Goal: Navigation & Orientation: Find specific page/section

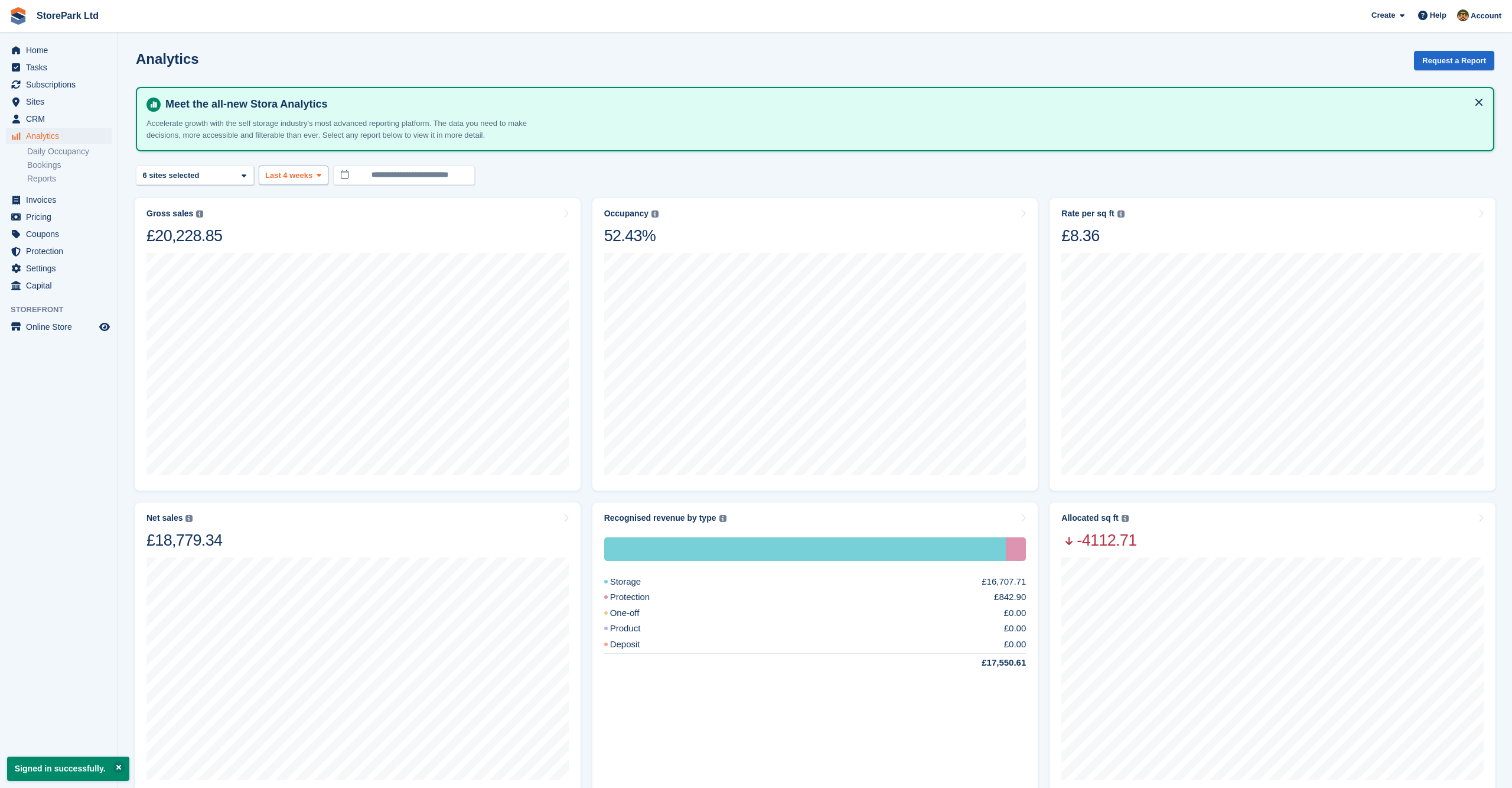
click at [306, 182] on button "Last 4 weeks" at bounding box center [293, 175] width 69 height 19
click at [312, 273] on link "Last 3 months" at bounding box center [315, 266] width 103 height 21
click at [327, 182] on button "Last 3 months" at bounding box center [296, 175] width 75 height 19
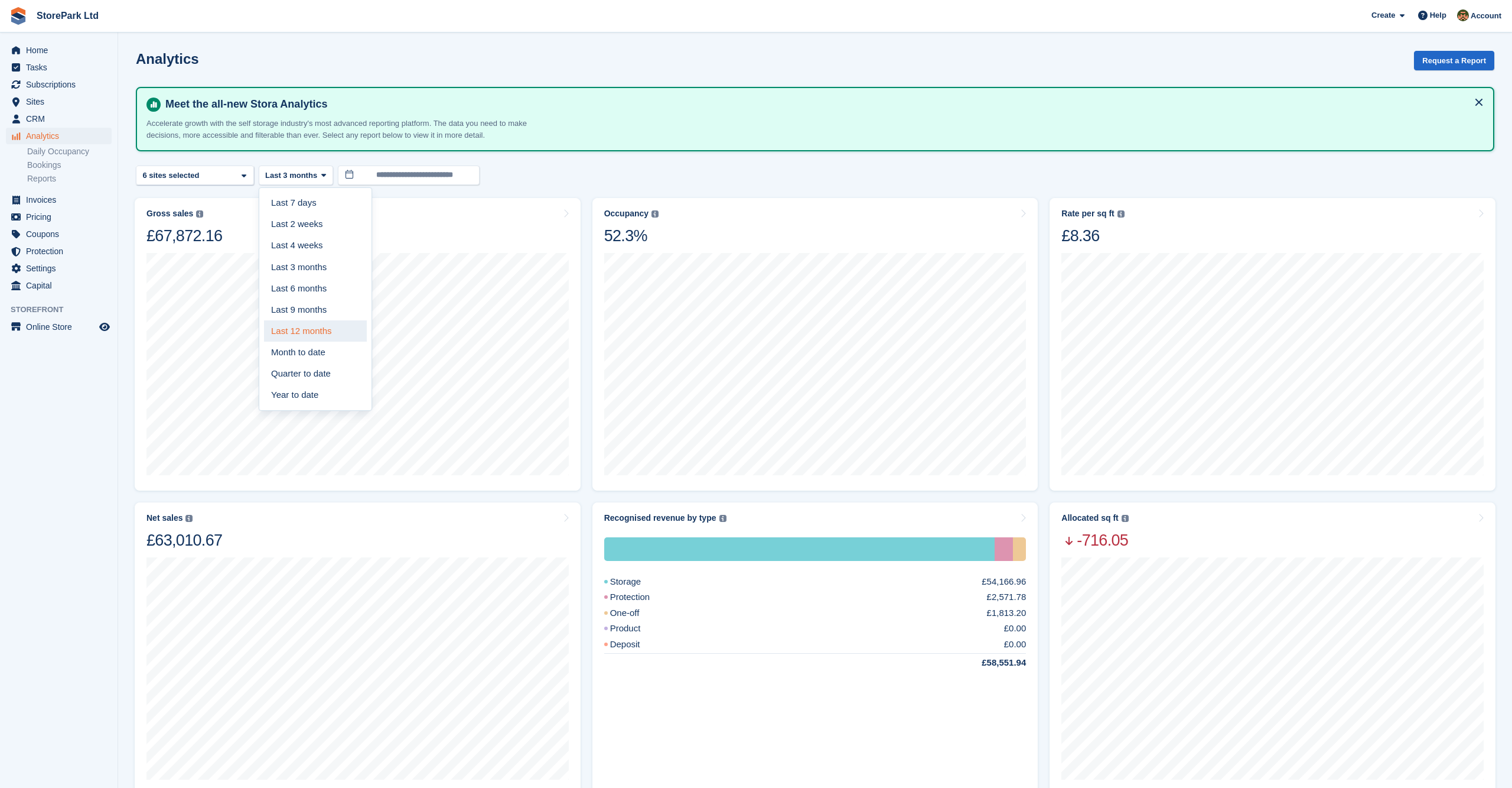
click at [316, 330] on link "Last 12 months" at bounding box center [315, 330] width 103 height 21
click at [54, 140] on span "Analytics" at bounding box center [61, 136] width 71 height 17
click at [229, 174] on div "Store Park - Bridge Works -... 2 sites selected 3 sites selected 4 sites select…" at bounding box center [194, 175] width 118 height 19
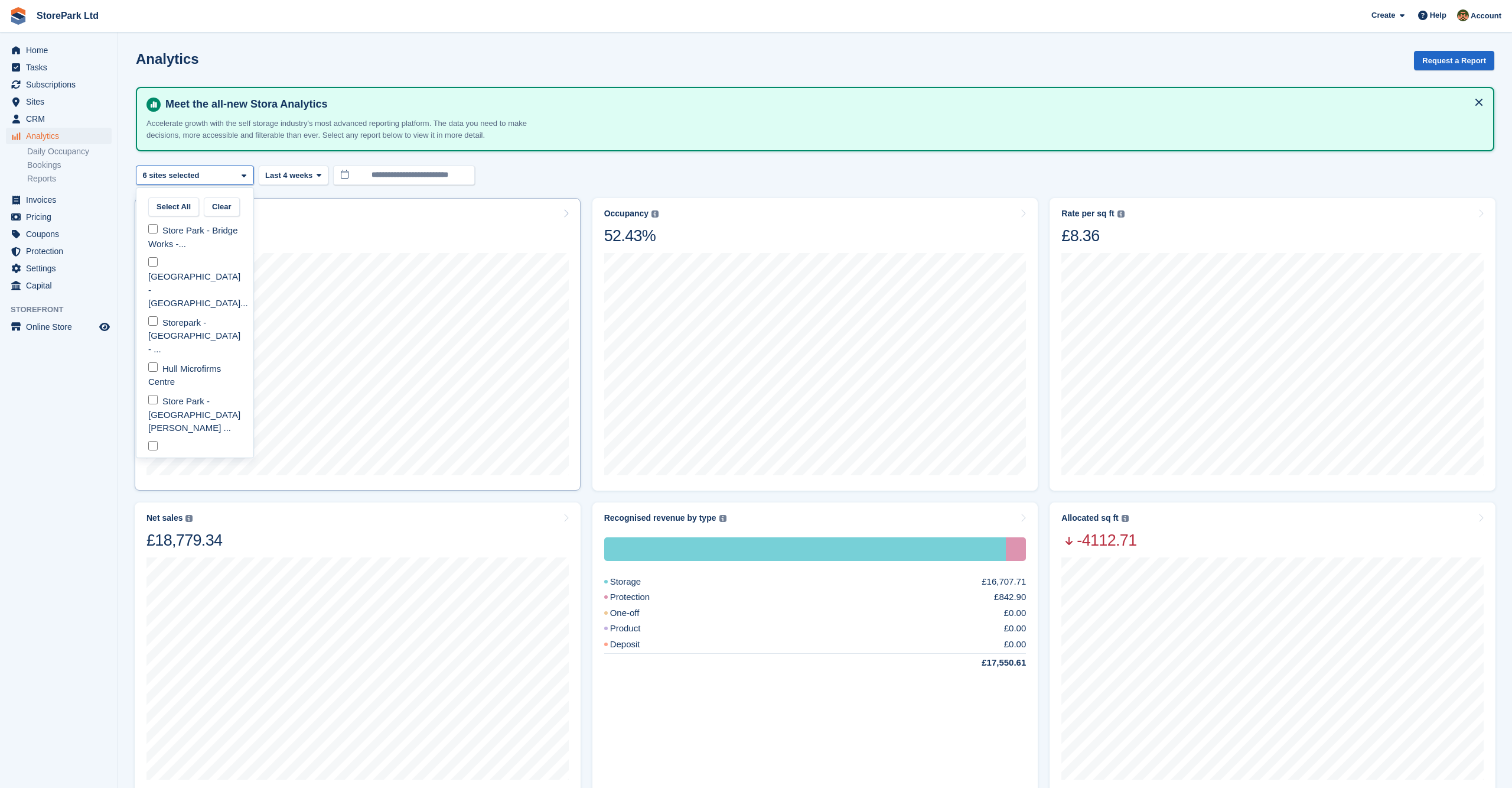
click at [337, 206] on div "Gross sales The sum of all finalised invoices, after discount and including tax…" at bounding box center [357, 343] width 446 height 292
click at [324, 172] on span at bounding box center [318, 174] width 9 height 9
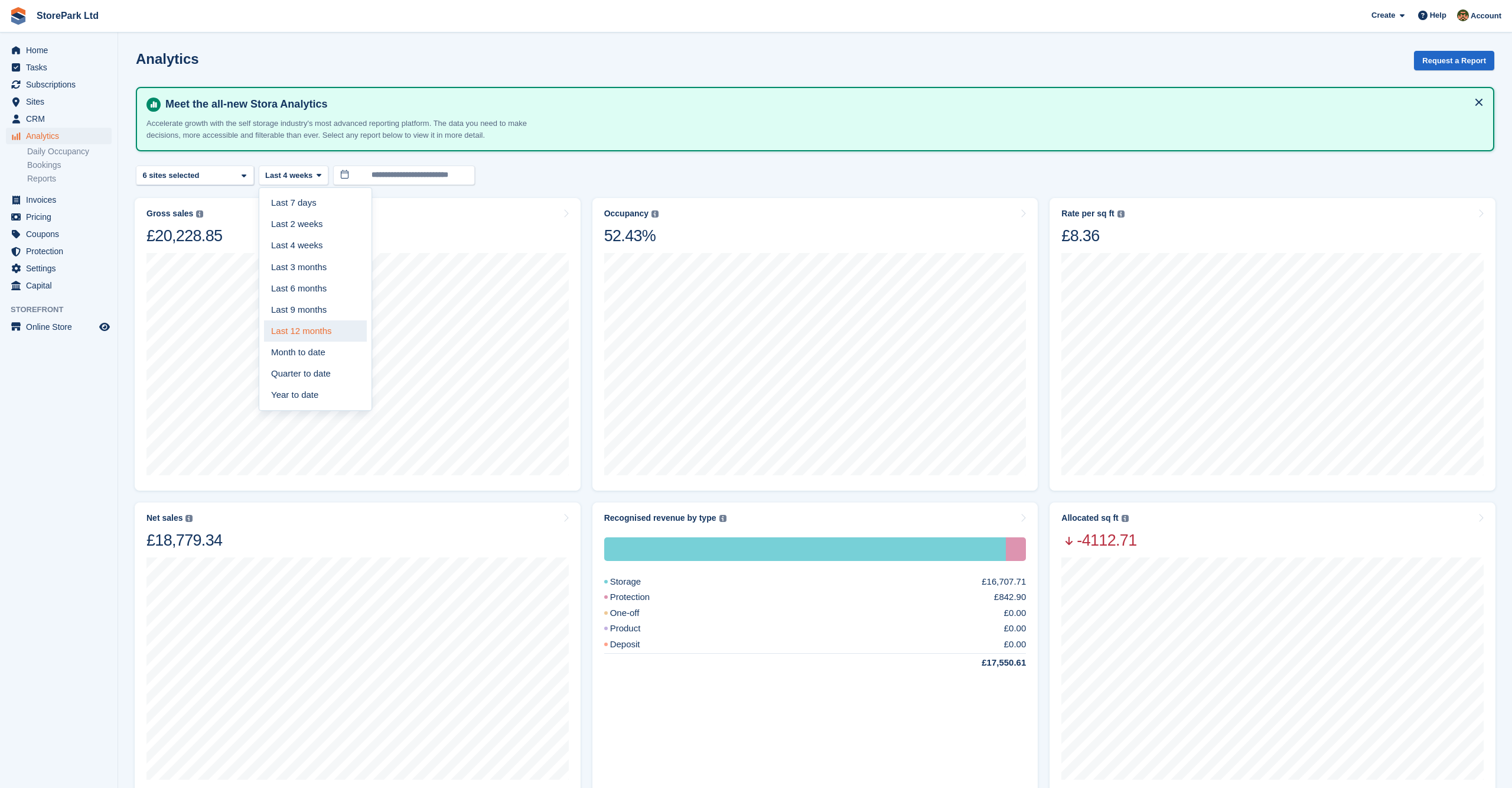
click at [313, 327] on link "Last 12 months" at bounding box center [315, 330] width 103 height 21
click at [335, 176] on button "Last 12 months" at bounding box center [298, 175] width 79 height 19
click at [319, 391] on link "Year to date" at bounding box center [315, 394] width 103 height 21
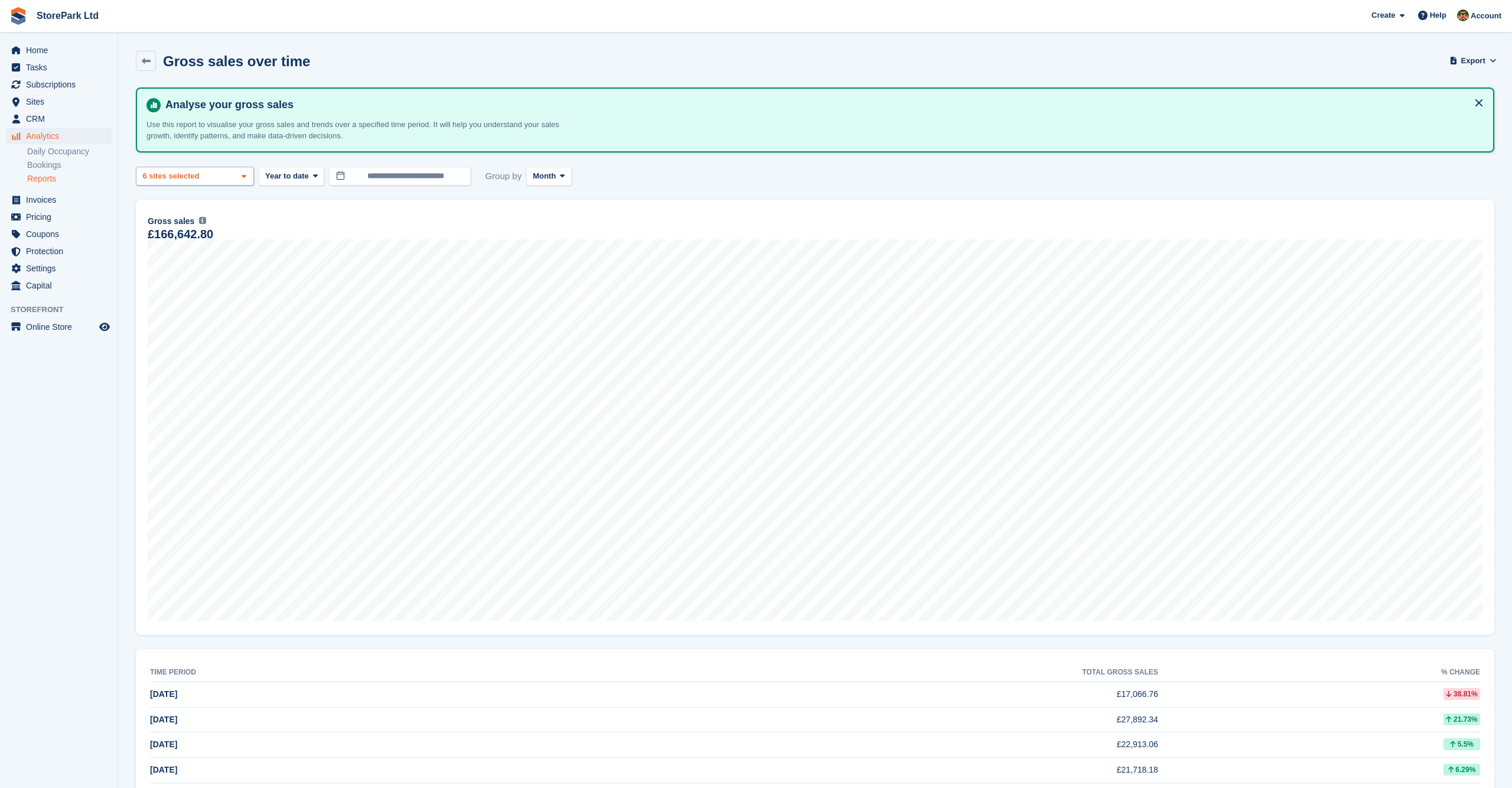
click at [231, 177] on div "Store Park - Bridge Works -... 2 sites selected 3 sites selected 4 sites select…" at bounding box center [194, 176] width 118 height 19
click at [313, 180] on span at bounding box center [315, 176] width 9 height 9
click at [332, 335] on link "Last 12 months" at bounding box center [315, 332] width 103 height 21
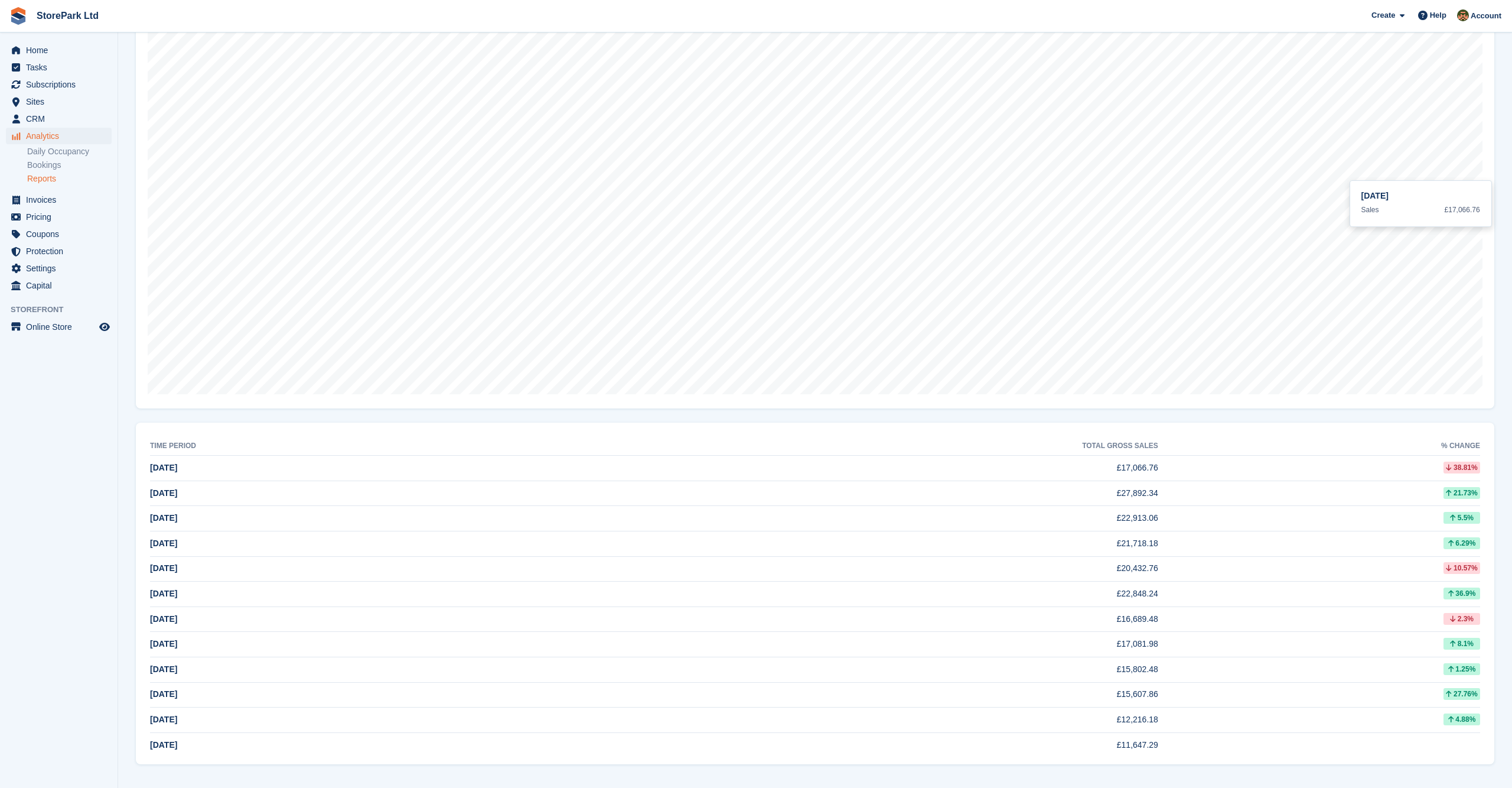
scroll to position [227, 0]
click at [38, 134] on span "Analytics" at bounding box center [61, 136] width 71 height 17
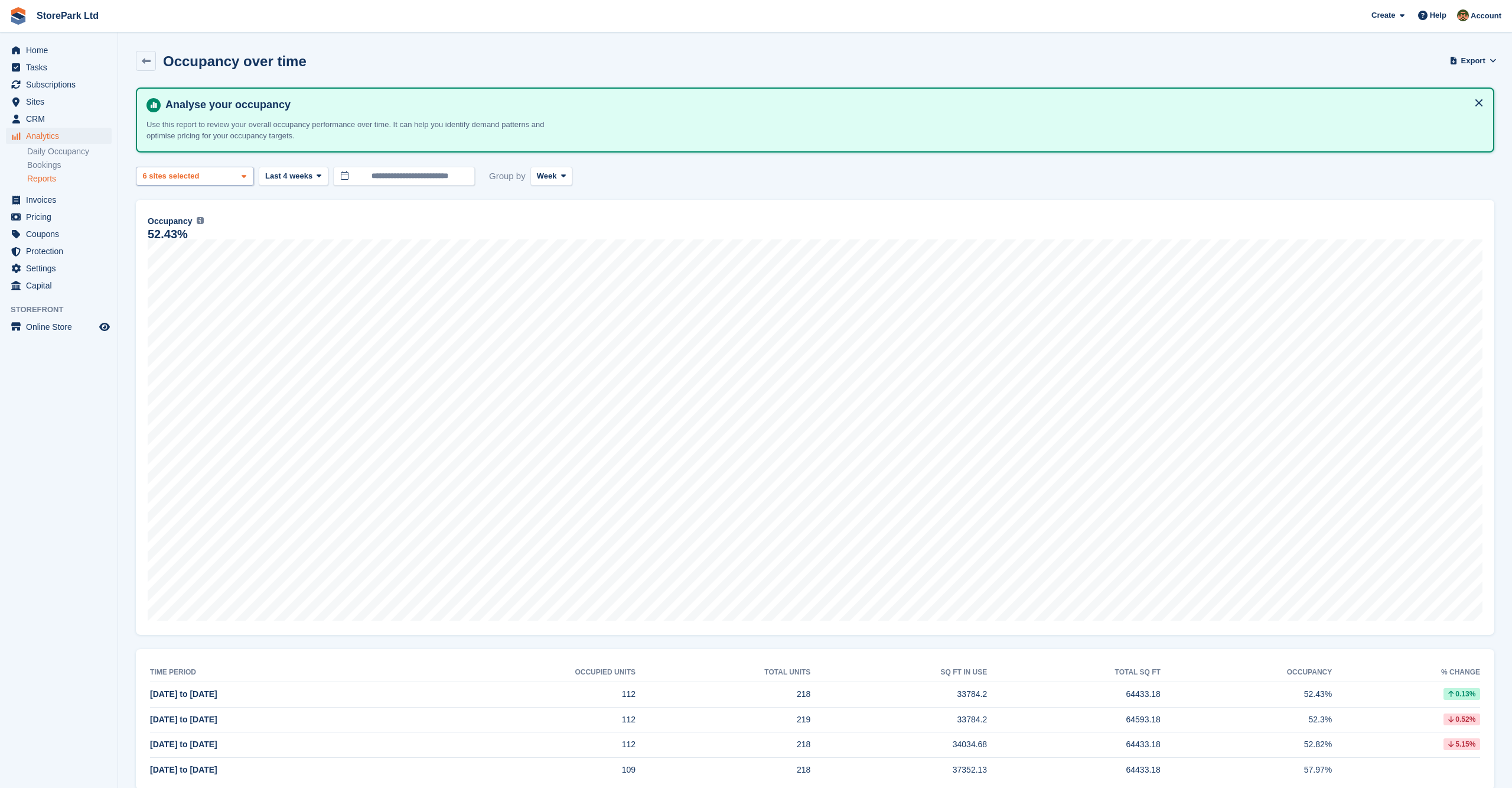
click at [239, 176] on span at bounding box center [244, 176] width 9 height 9
click at [210, 276] on div "Store Park - Hull East - Ma..." at bounding box center [195, 284] width 107 height 59
select select "****"
click at [242, 176] on icon at bounding box center [244, 176] width 5 height 8
click at [234, 212] on button "Clear" at bounding box center [221, 207] width 36 height 19
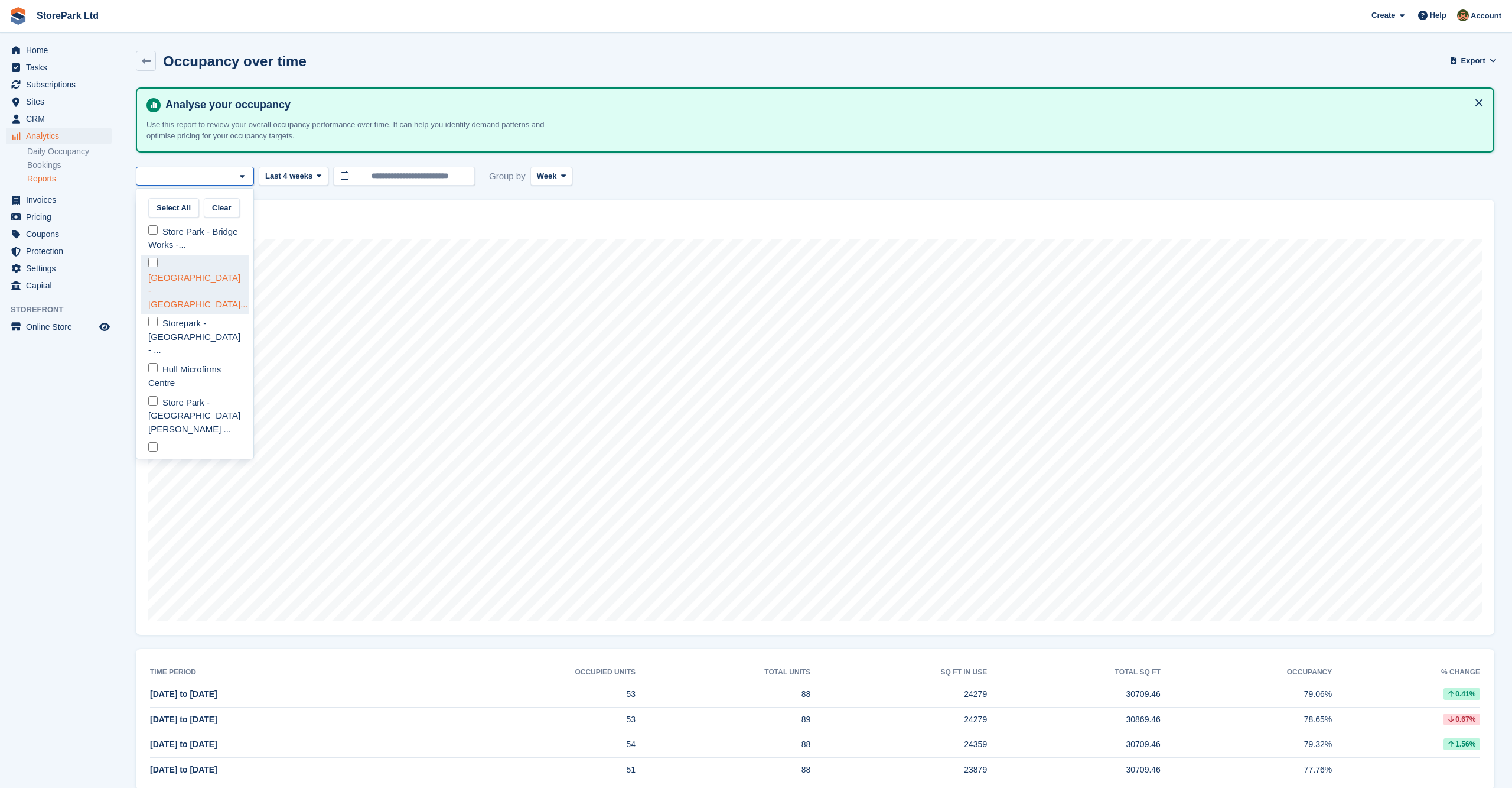
click at [183, 268] on div "Store Park - Hull East - Ma..." at bounding box center [195, 284] width 107 height 59
select select "****"
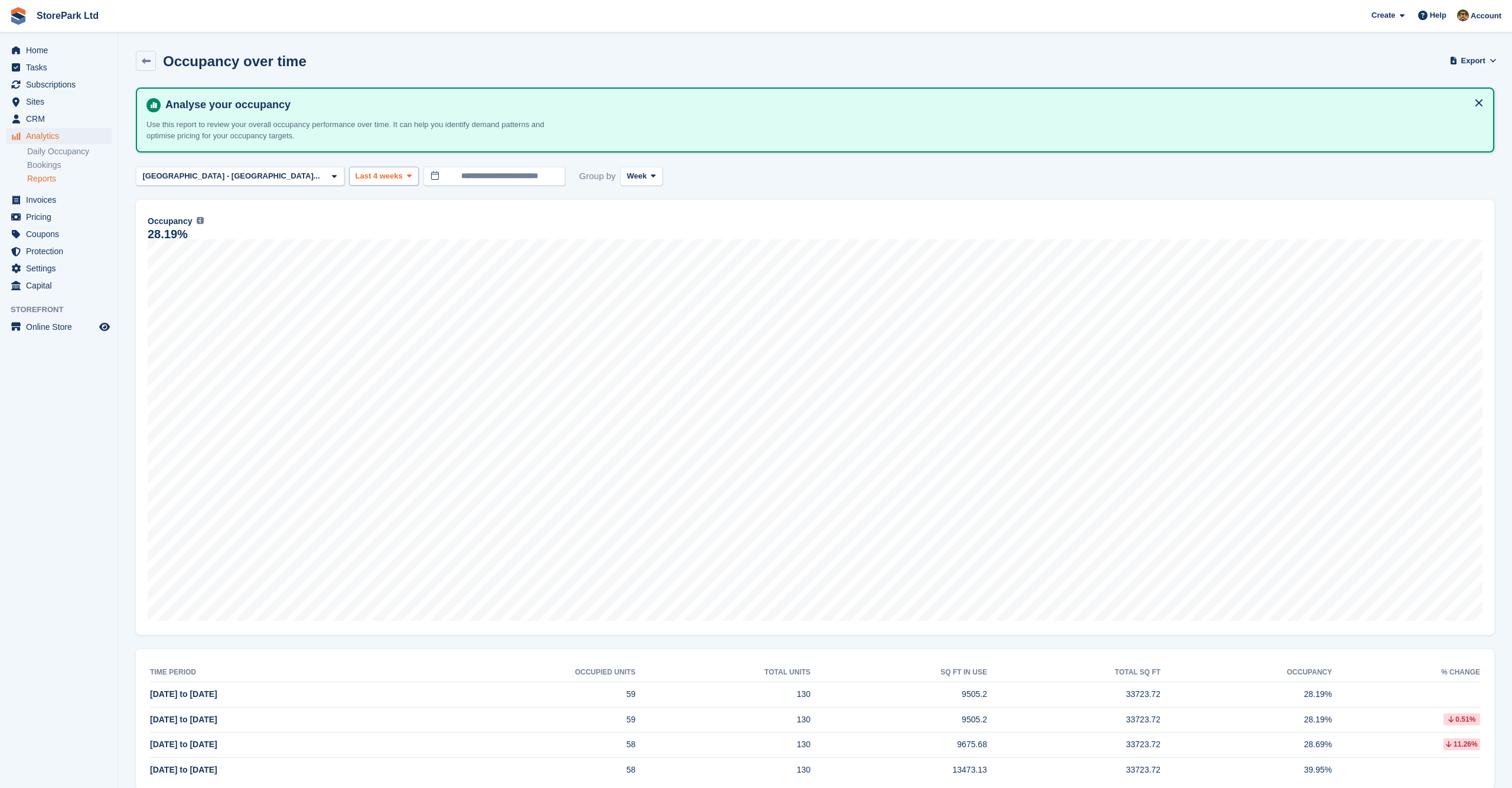
click at [356, 170] on span "Last 4 weeks" at bounding box center [379, 176] width 47 height 12
click at [354, 286] on link "Last 6 months" at bounding box center [405, 288] width 103 height 21
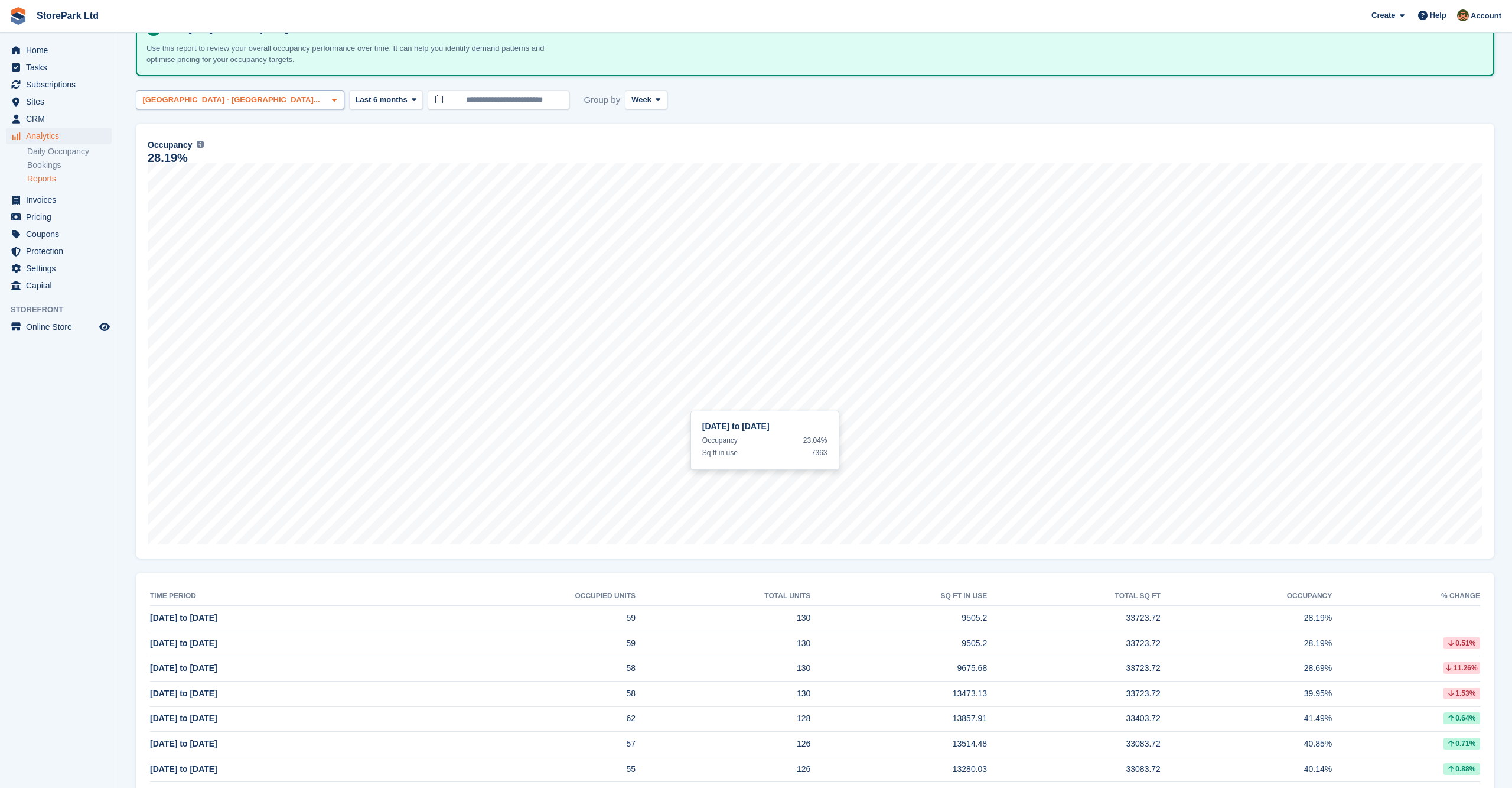
scroll to position [77, 0]
click at [49, 102] on span "Sites" at bounding box center [61, 101] width 71 height 17
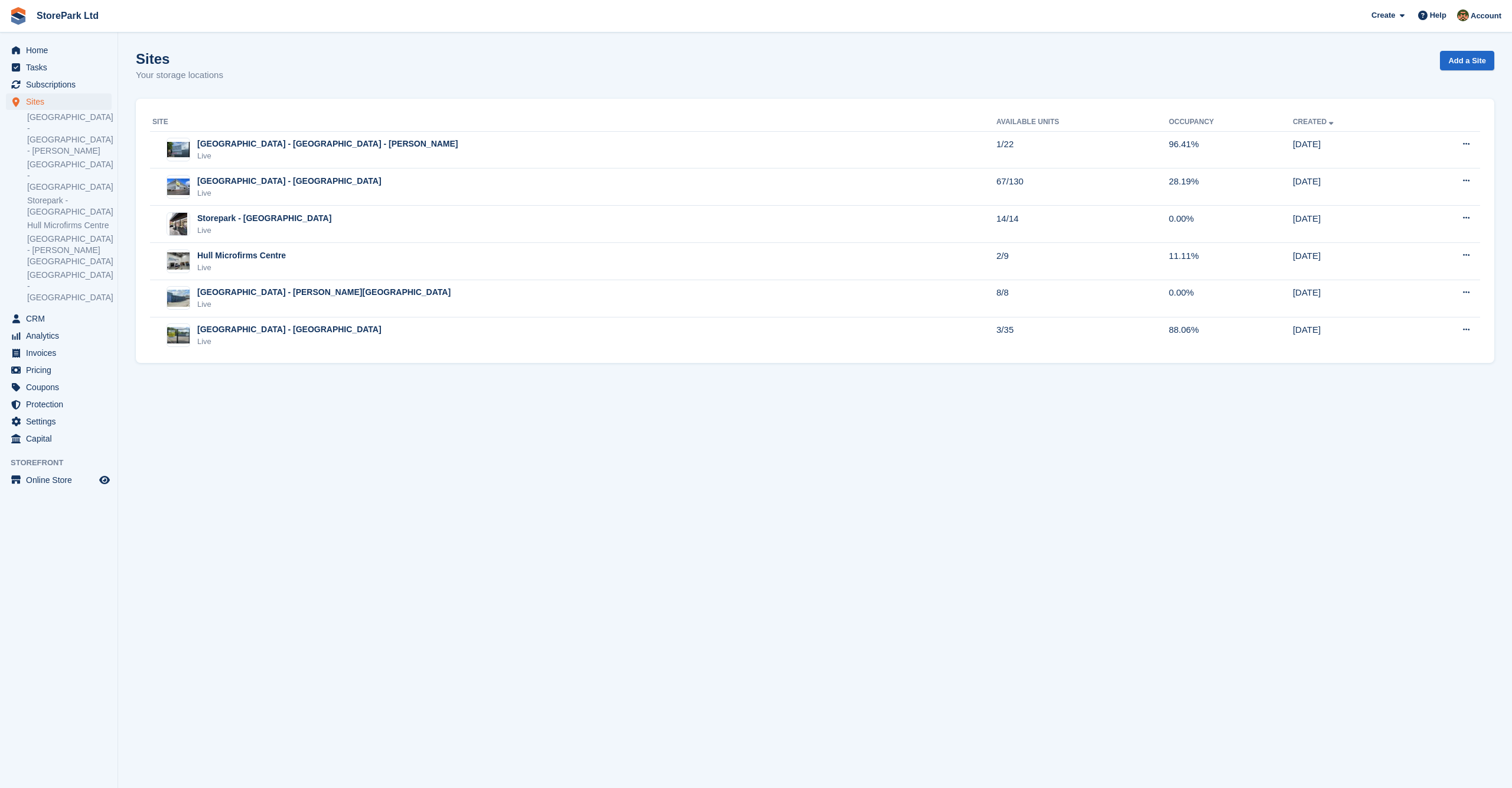
scroll to position [38, 0]
click at [256, 175] on div "[GEOGRAPHIC_DATA] - [GEOGRAPHIC_DATA]" at bounding box center [290, 181] width 184 height 13
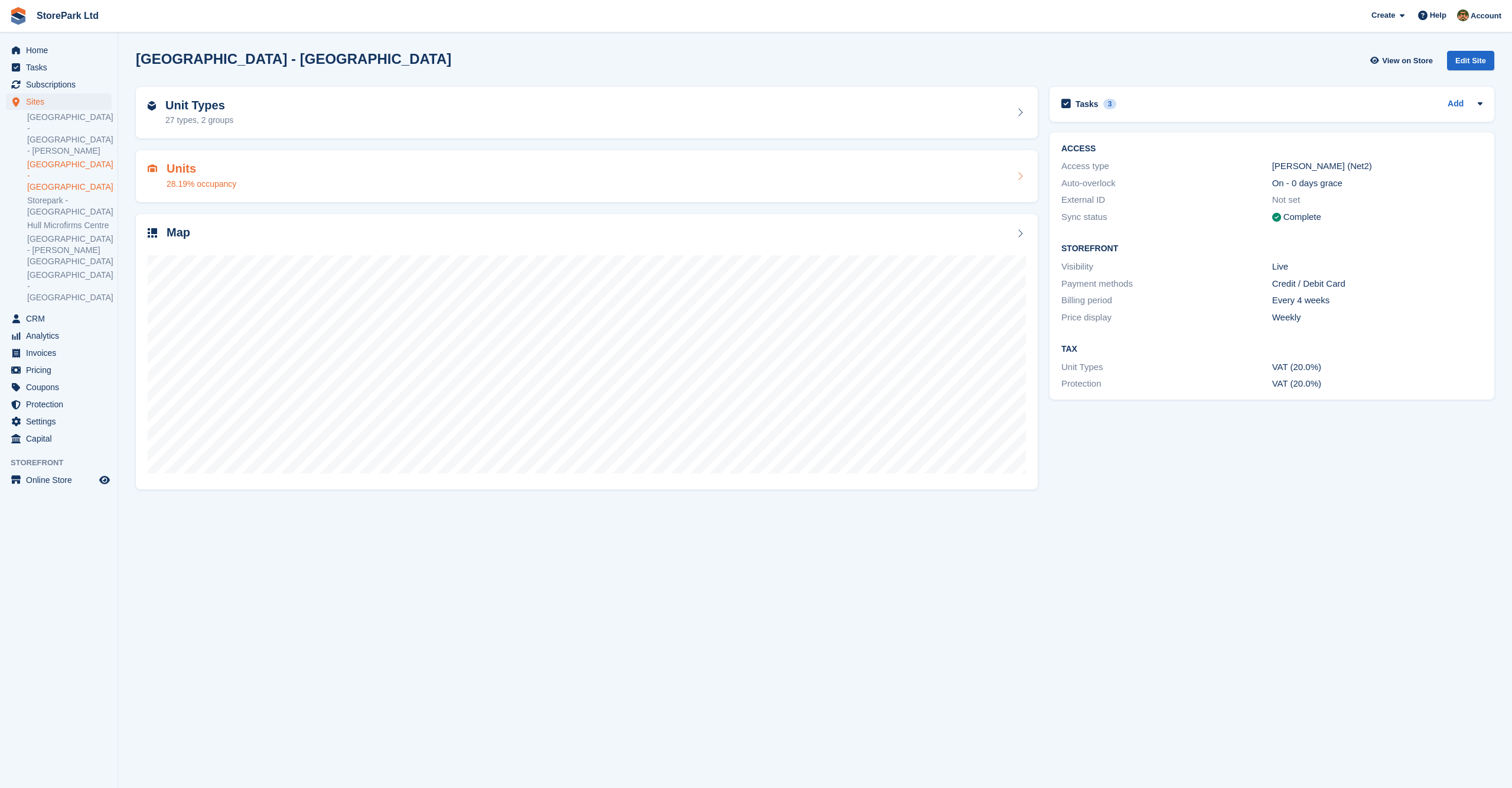
click at [270, 175] on div "Units 28.19% occupancy" at bounding box center [586, 176] width 878 height 28
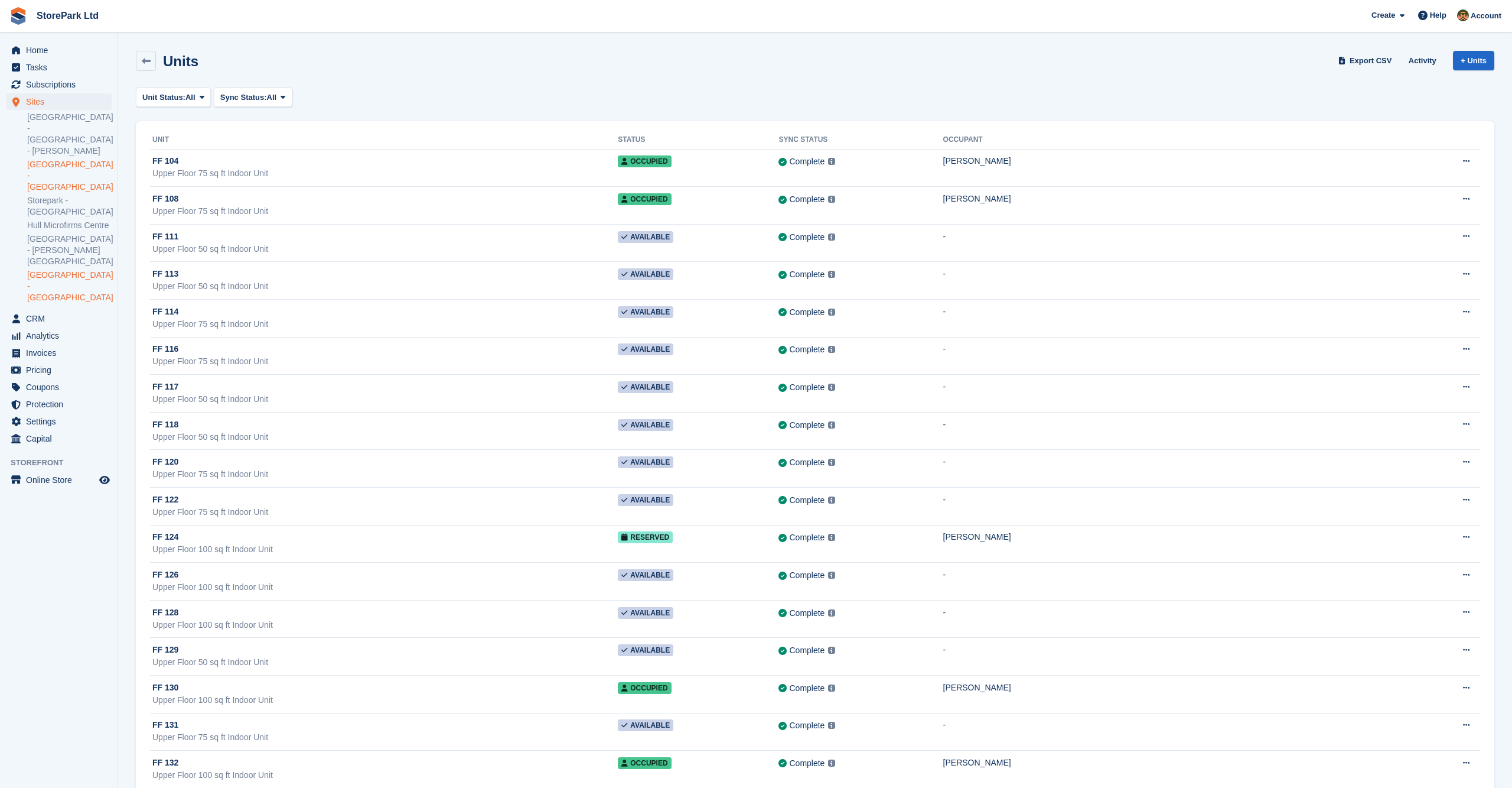
click at [61, 270] on link "[GEOGRAPHIC_DATA] - [GEOGRAPHIC_DATA]" at bounding box center [69, 286] width 85 height 33
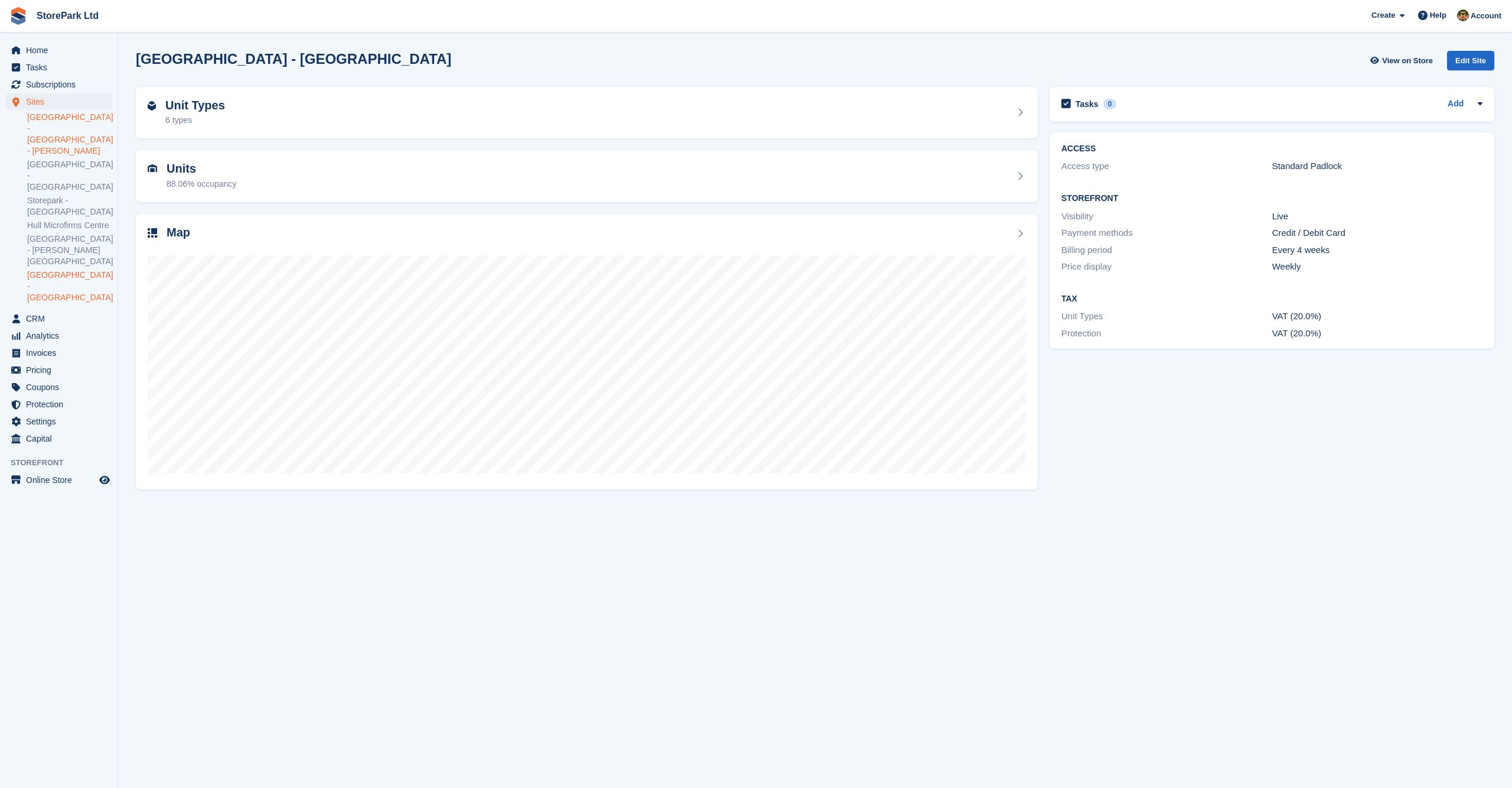
click at [58, 126] on link "[GEOGRAPHIC_DATA] - [GEOGRAPHIC_DATA] - [PERSON_NAME]" at bounding box center [69, 134] width 85 height 45
click at [43, 54] on span "Home" at bounding box center [61, 50] width 71 height 17
